Goal: Task Accomplishment & Management: Manage account settings

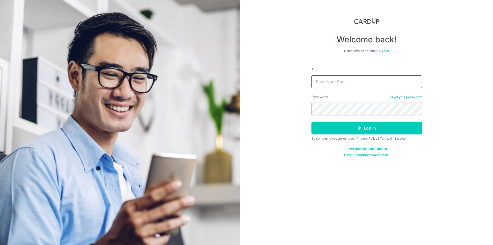
click at [333, 83] on input "Email" at bounding box center [367, 81] width 110 height 13
type input "[EMAIL_ADDRESS][DOMAIN_NAME]"
click at [340, 131] on button "Log in" at bounding box center [367, 127] width 110 height 13
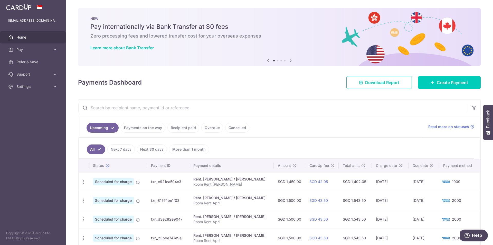
click at [144, 126] on link "Payments on the way" at bounding box center [143, 128] width 45 height 10
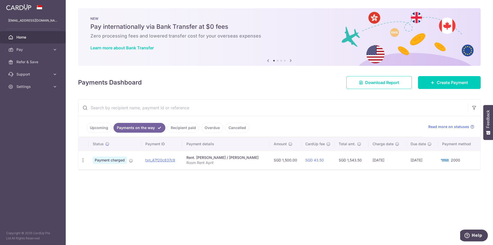
drag, startPoint x: 97, startPoint y: 126, endPoint x: 100, endPoint y: 126, distance: 3.1
click at [96, 126] on link "Upcoming" at bounding box center [99, 128] width 25 height 10
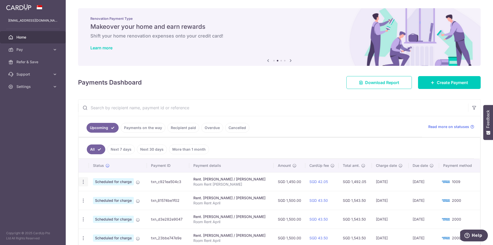
click at [83, 183] on icon "button" at bounding box center [83, 181] width 5 height 5
click at [276, 90] on div "× Pause Schedule Pause all future payments in this series Pause just this one p…" at bounding box center [279, 122] width 427 height 245
